Goal: Information Seeking & Learning: Learn about a topic

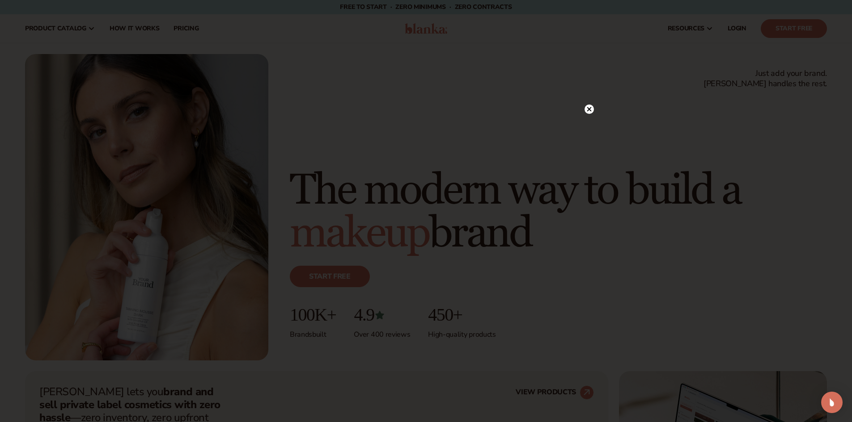
click at [590, 108] on icon at bounding box center [588, 109] width 4 height 4
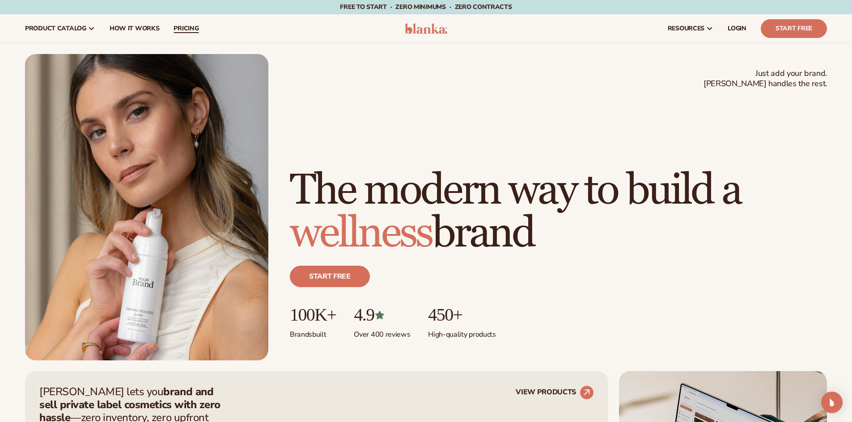
click at [189, 26] on span "pricing" at bounding box center [185, 28] width 25 height 7
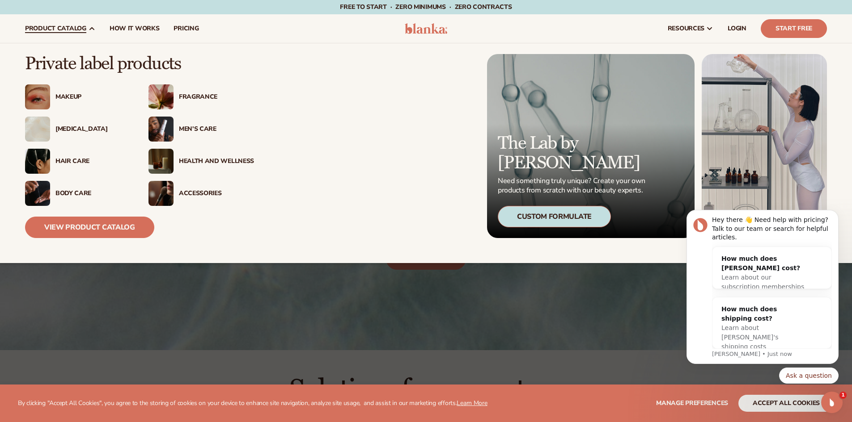
click at [50, 96] on img at bounding box center [37, 96] width 25 height 25
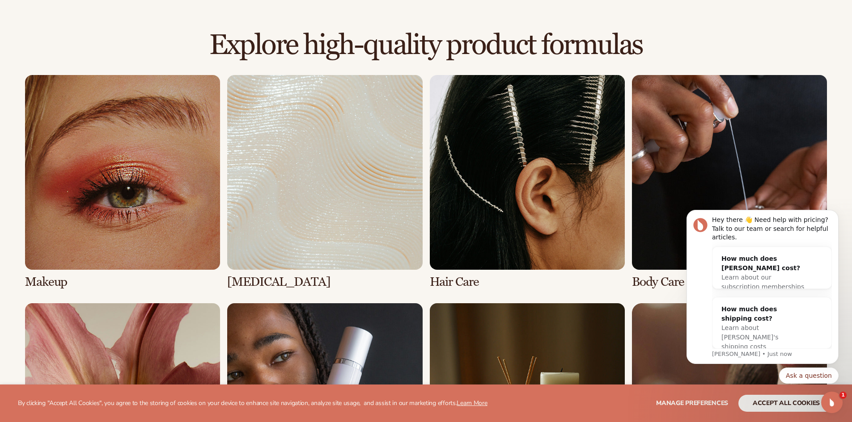
scroll to position [626, 0]
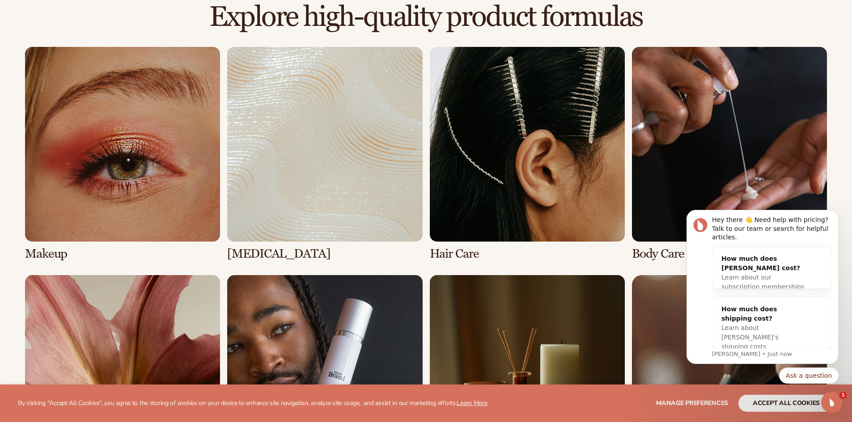
click at [110, 182] on link "1 / 8" at bounding box center [122, 154] width 195 height 214
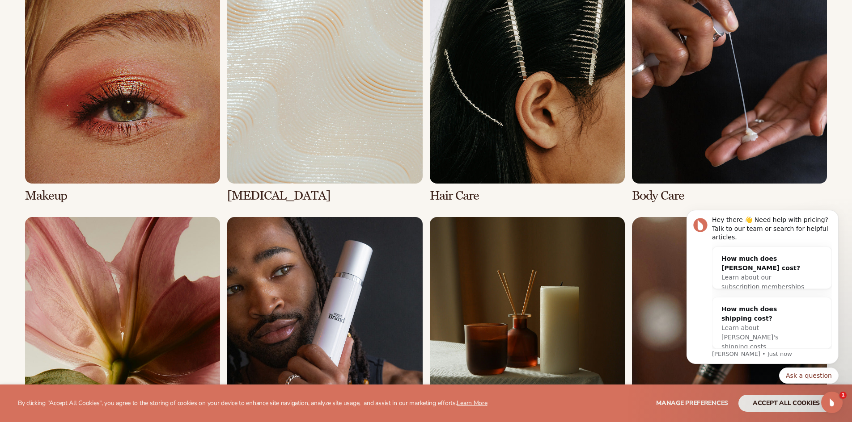
scroll to position [715, 0]
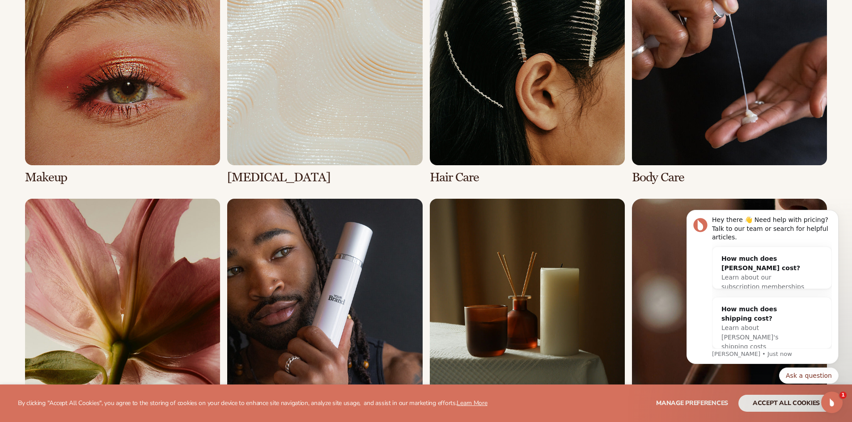
click at [537, 91] on link "3 / 8" at bounding box center [527, 77] width 195 height 214
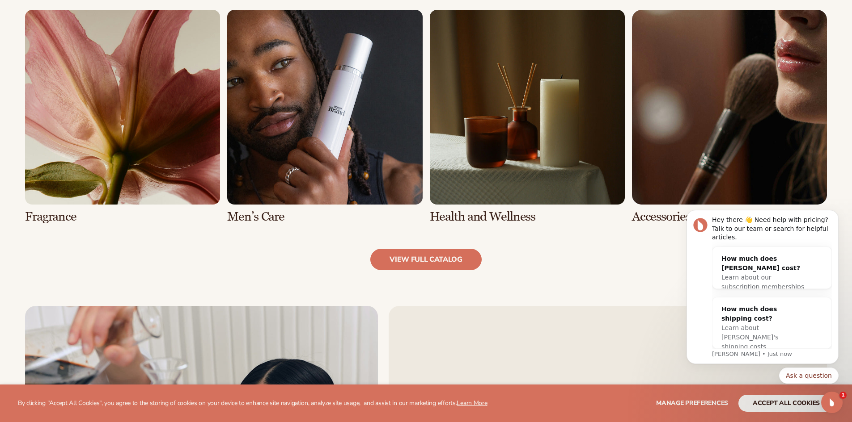
scroll to position [869, 0]
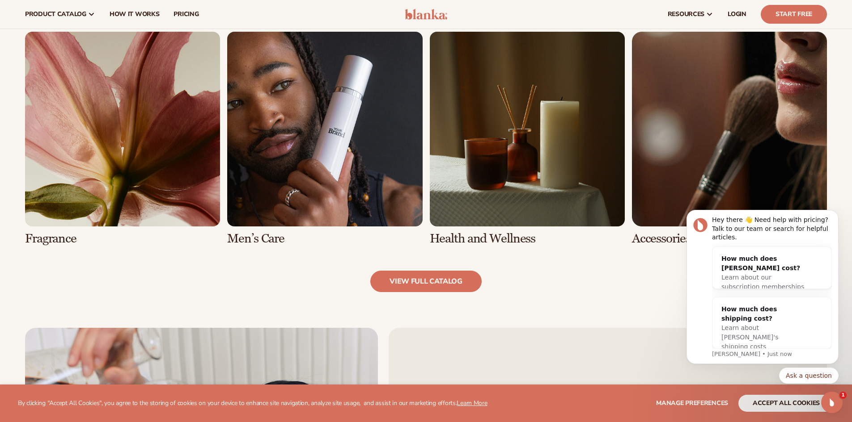
click at [311, 169] on link "6 / 8" at bounding box center [324, 139] width 195 height 214
click at [287, 144] on link "6 / 8" at bounding box center [324, 139] width 195 height 214
click at [349, 161] on link "6 / 8" at bounding box center [324, 139] width 195 height 214
